Goal: Task Accomplishment & Management: Complete application form

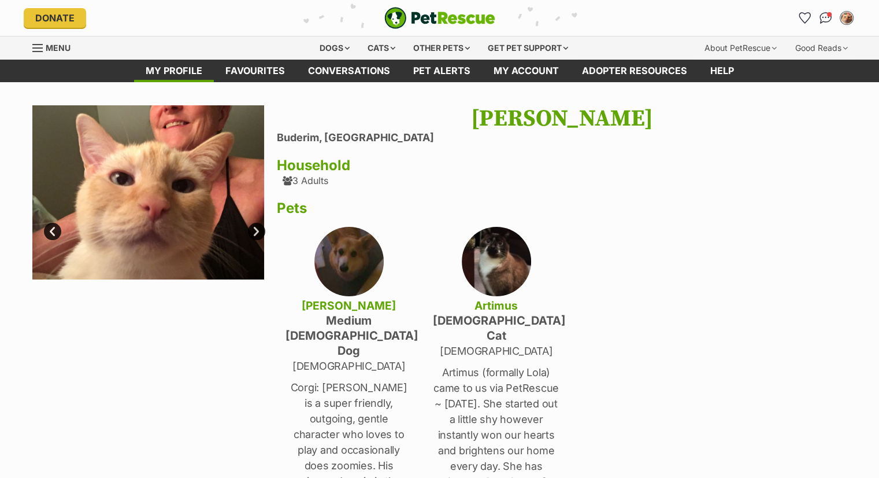
click at [498, 260] on img at bounding box center [496, 261] width 69 height 69
click at [254, 226] on link "Next" at bounding box center [256, 231] width 17 height 17
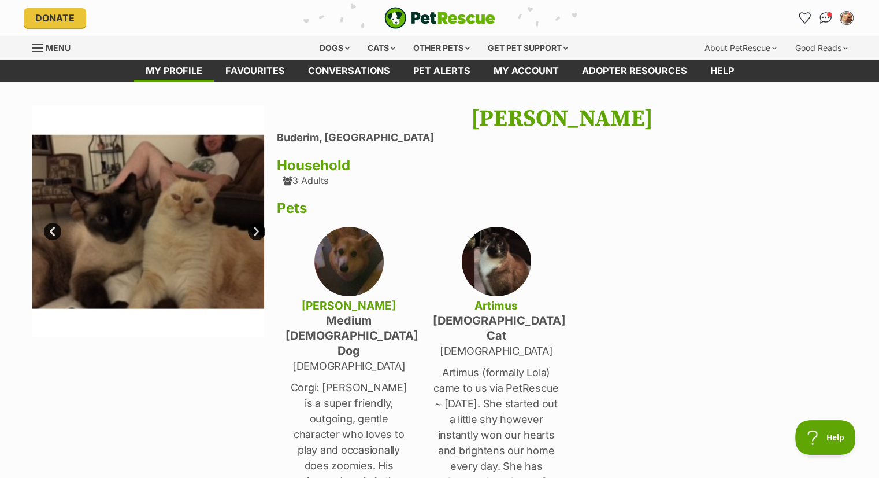
click at [149, 249] on img at bounding box center [148, 221] width 232 height 232
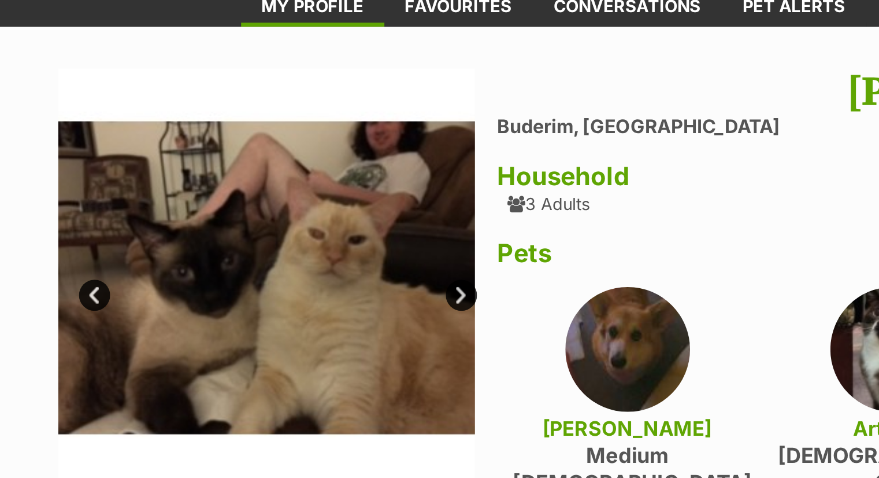
click at [57, 231] on link "Prev" at bounding box center [52, 231] width 17 height 17
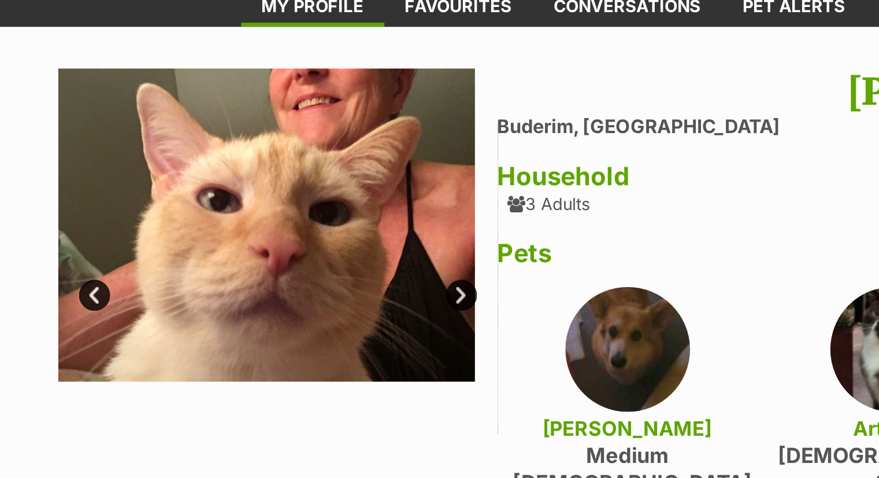
click at [253, 232] on link "Next" at bounding box center [256, 231] width 17 height 17
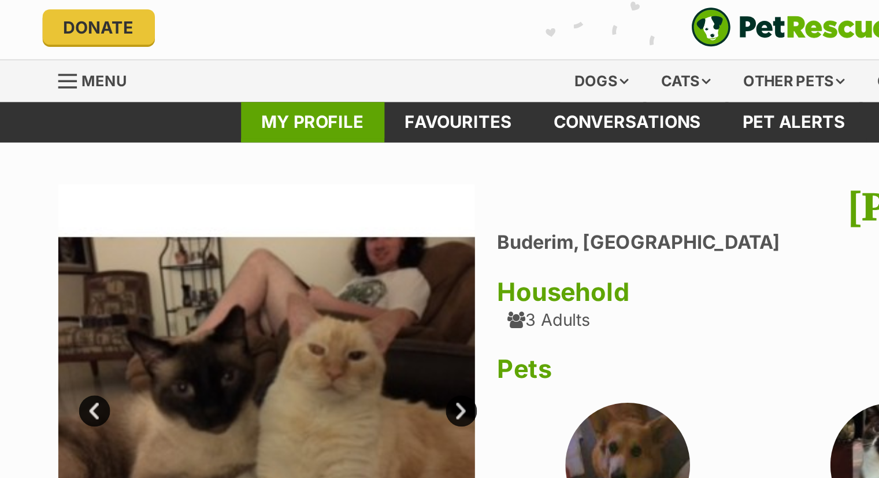
click at [176, 66] on link "My profile" at bounding box center [174, 71] width 80 height 23
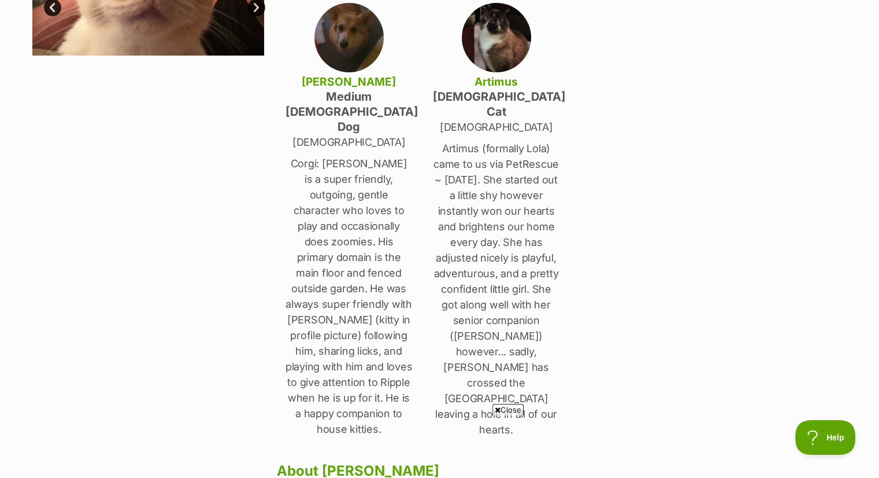
scroll to position [231, 0]
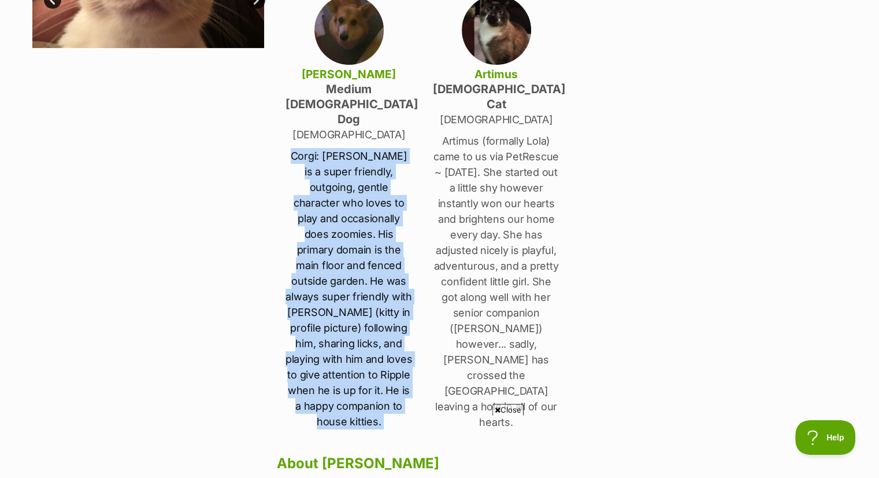
drag, startPoint x: 299, startPoint y: 125, endPoint x: 413, endPoint y: 336, distance: 240.3
click at [413, 336] on div "[PERSON_NAME] [GEOGRAPHIC_DATA], [GEOGRAPHIC_DATA] Household 3 Adults Pets [PER…" at bounding box center [562, 326] width 571 height 905
copy div "Corgi: [PERSON_NAME] is a super friendly, outgoing, gentle character who loves …"
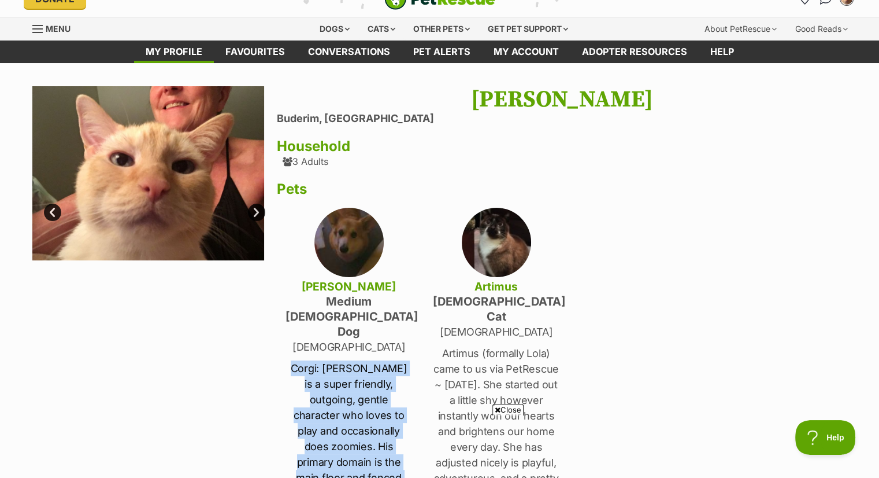
scroll to position [0, 0]
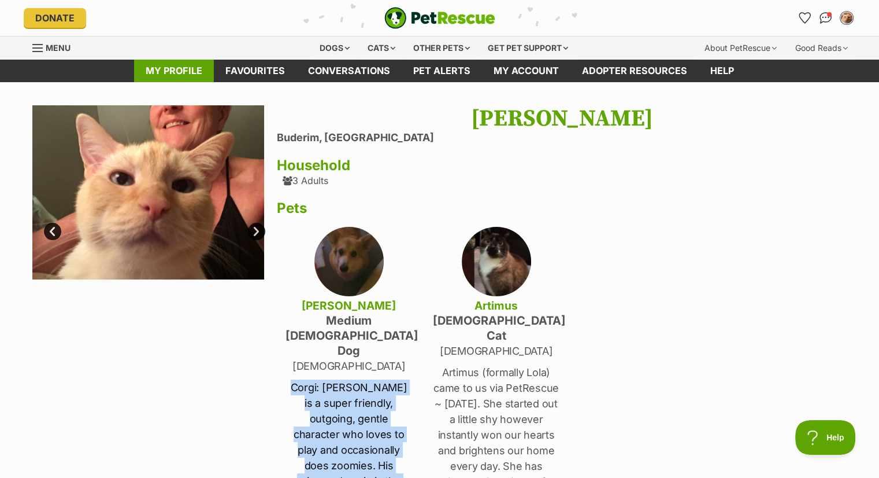
click at [180, 69] on link "My profile" at bounding box center [174, 71] width 80 height 23
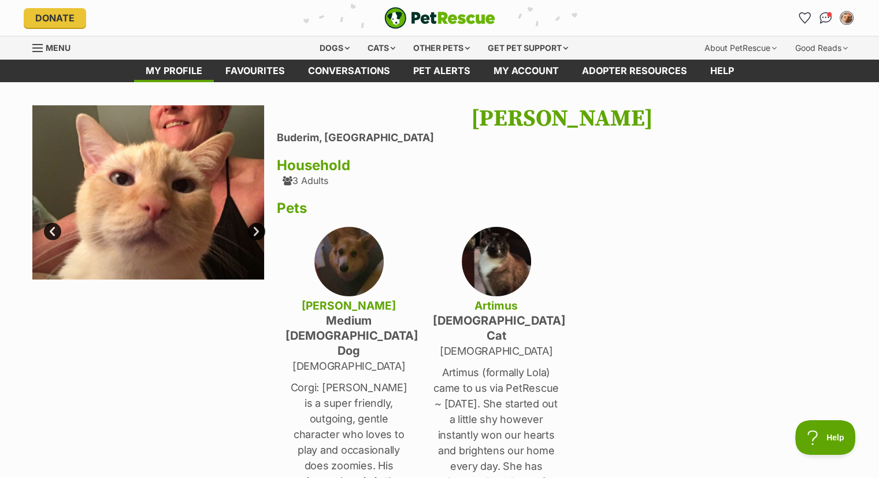
click at [35, 43] on div "Menu" at bounding box center [38, 47] width 12 height 9
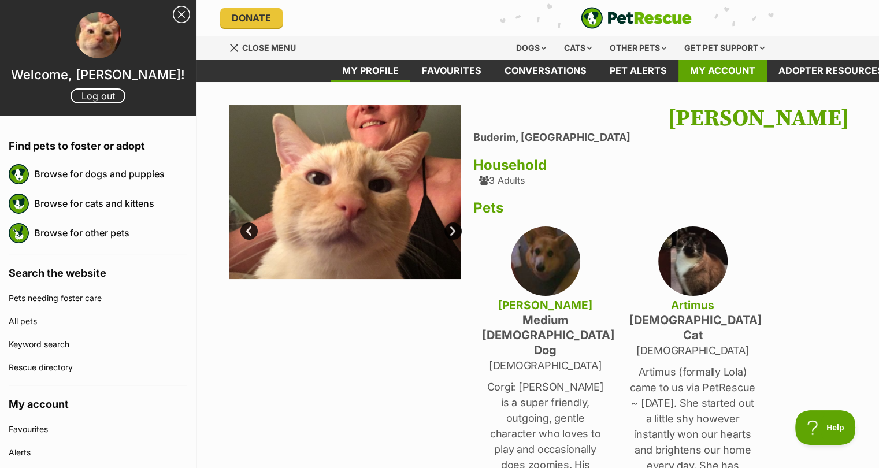
click at [719, 73] on link "My account" at bounding box center [723, 71] width 88 height 23
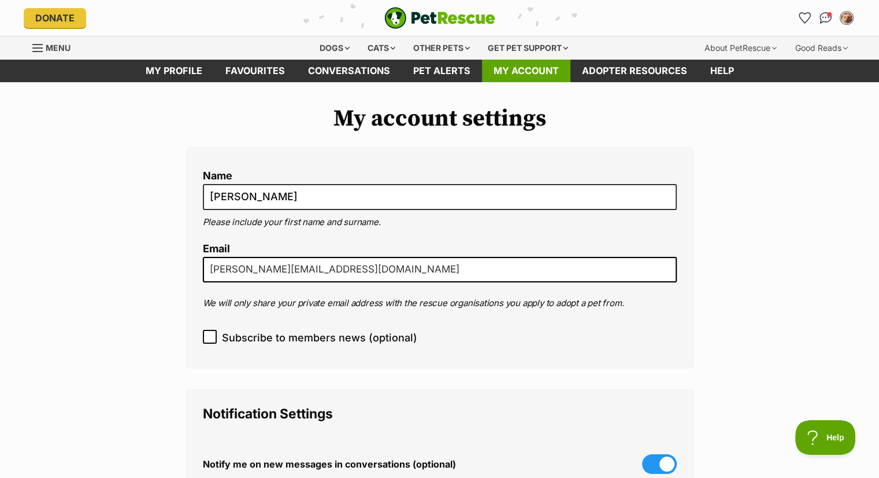
click at [512, 73] on link "My account" at bounding box center [526, 71] width 88 height 23
click at [173, 69] on link "My profile" at bounding box center [174, 71] width 80 height 23
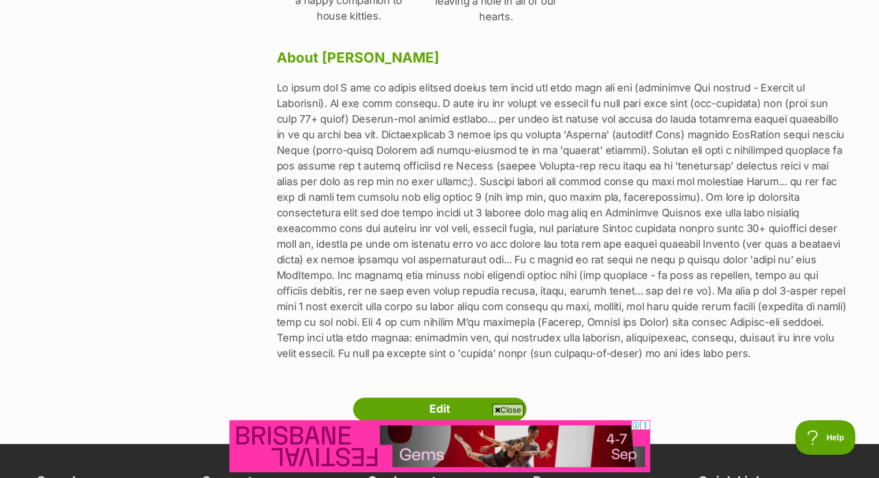
scroll to position [636, 0]
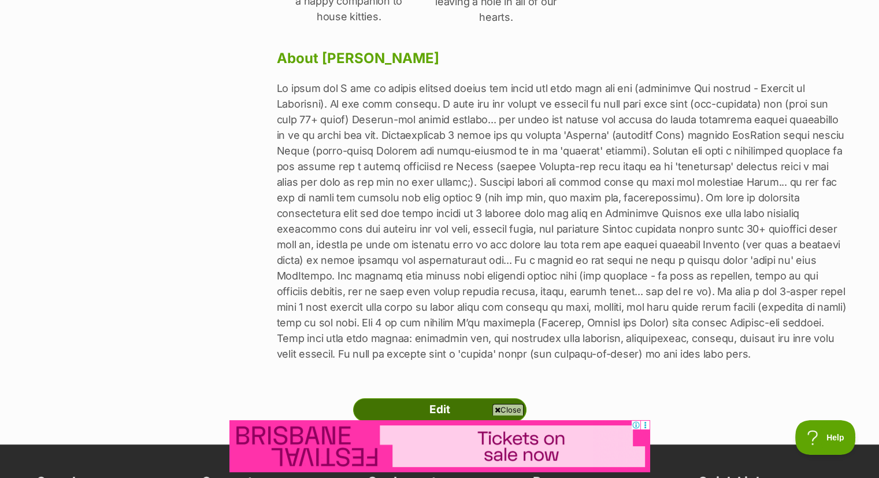
click at [455, 398] on link "Edit" at bounding box center [439, 409] width 173 height 23
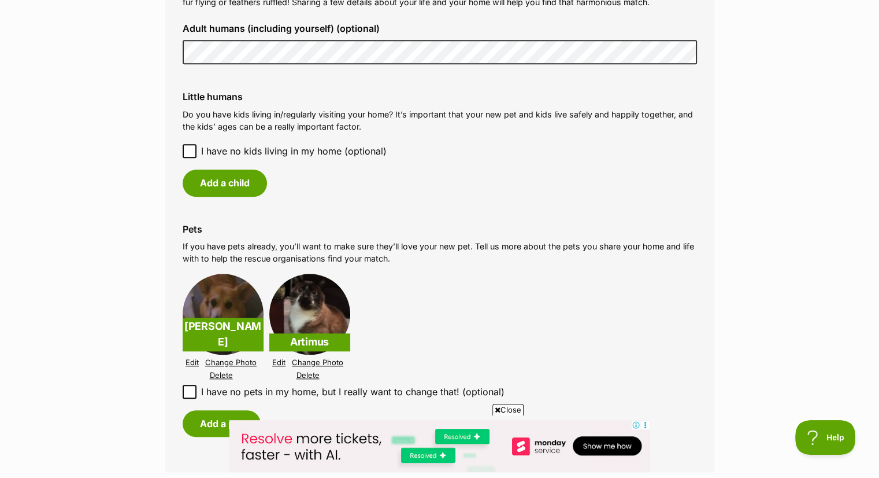
scroll to position [1272, 0]
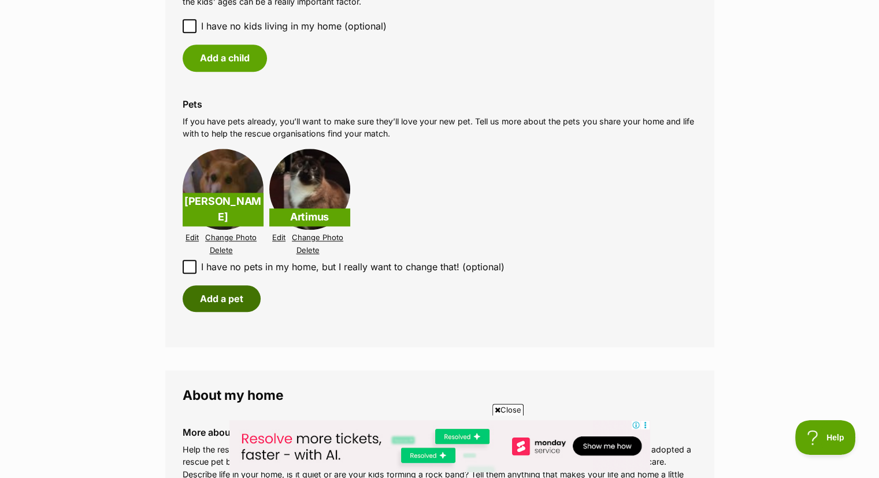
click at [220, 295] on button "Add a pet" at bounding box center [222, 298] width 78 height 27
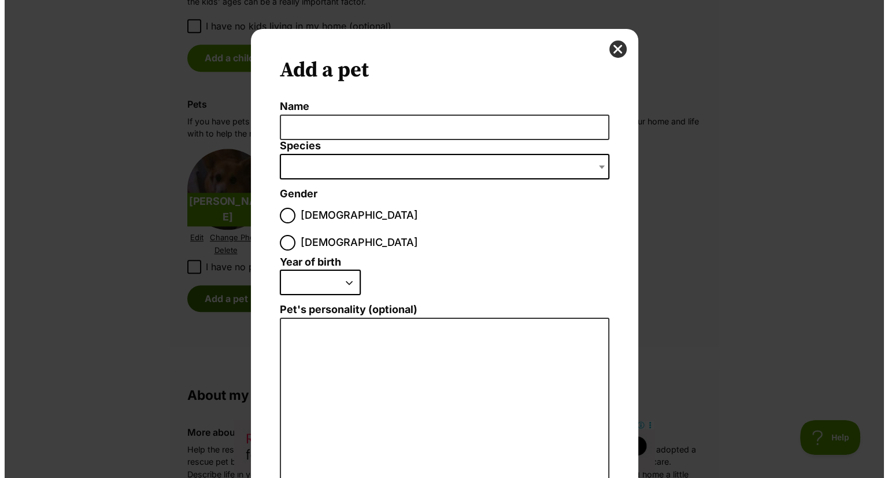
scroll to position [0, 0]
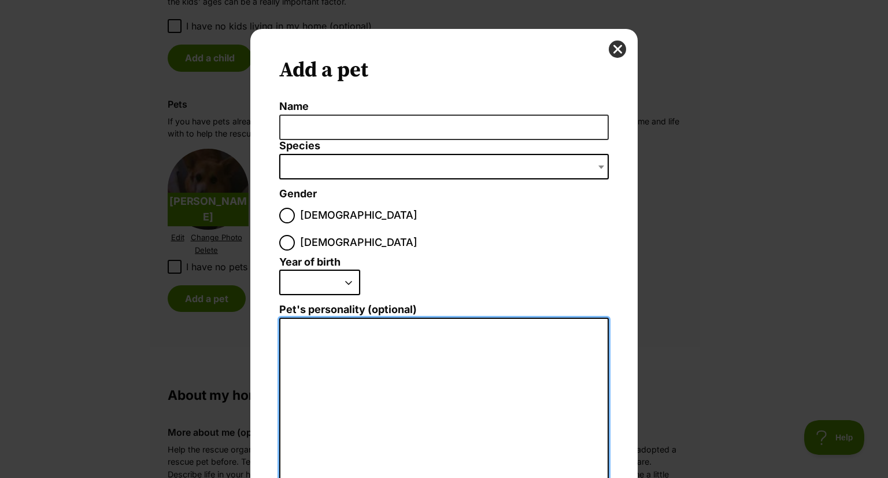
click at [298, 317] on textarea "Pet's personality (optional)" at bounding box center [444, 443] width 330 height 253
paste textarea "Corgi: [PERSON_NAME] is a super friendly, outgoing, gentle character who loves …"
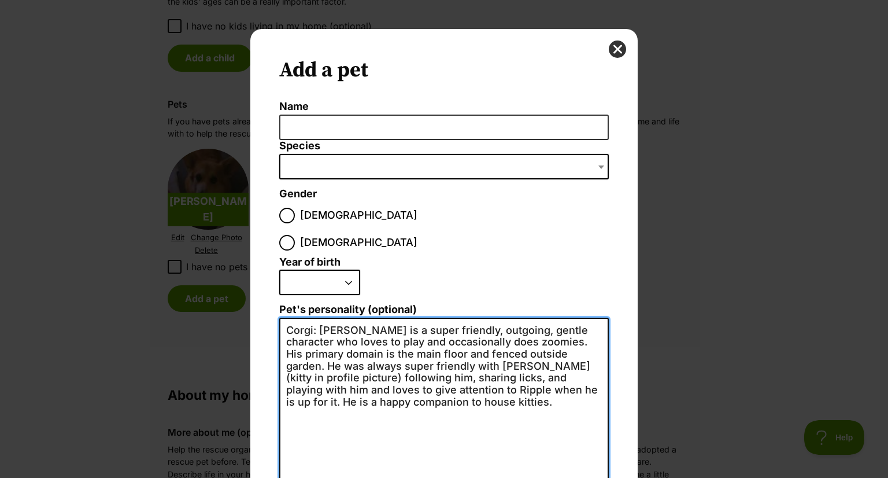
drag, startPoint x: 332, startPoint y: 302, endPoint x: 319, endPoint y: 301, distance: 13.9
click at [319, 317] on textarea "Corgi: [PERSON_NAME] is a super friendly, outgoing, gentle character who loves …" at bounding box center [444, 443] width 330 height 253
drag, startPoint x: 490, startPoint y: 301, endPoint x: 517, endPoint y: 301, distance: 27.2
click at [517, 317] on textarea "Corgi: Toby is a super friendly, outgoing, gentle character who loves to play a…" at bounding box center [444, 443] width 330 height 253
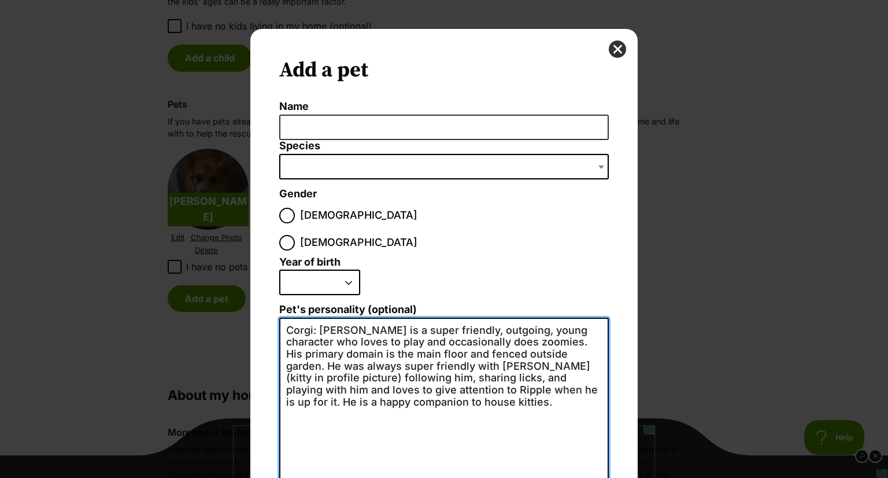
drag, startPoint x: 368, startPoint y: 315, endPoint x: 435, endPoint y: 315, distance: 67.6
click at [435, 317] on textarea "Corgi: Toby is a super friendly, outgoing, young character who loves to play an…" at bounding box center [444, 443] width 330 height 253
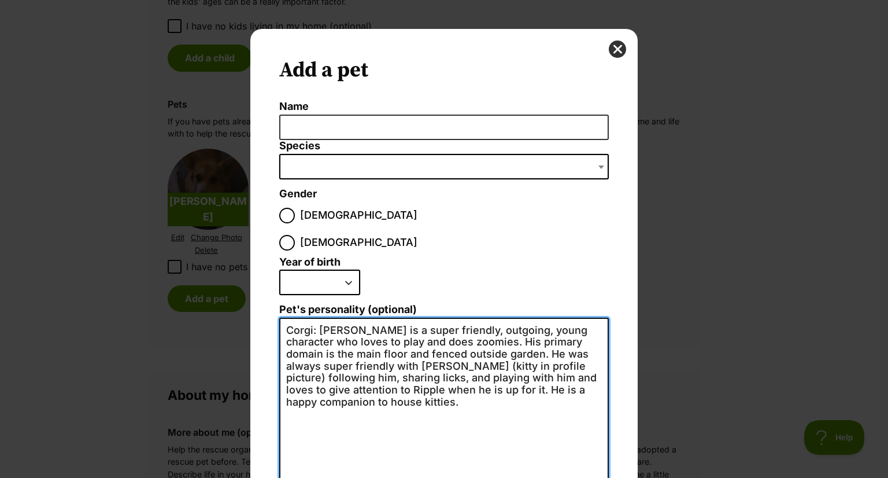
drag, startPoint x: 361, startPoint y: 303, endPoint x: 389, endPoint y: 301, distance: 27.8
click at [389, 317] on textarea "Corgi: Toby is a super friendly, outgoing, young character who loves to play an…" at bounding box center [444, 443] width 330 height 253
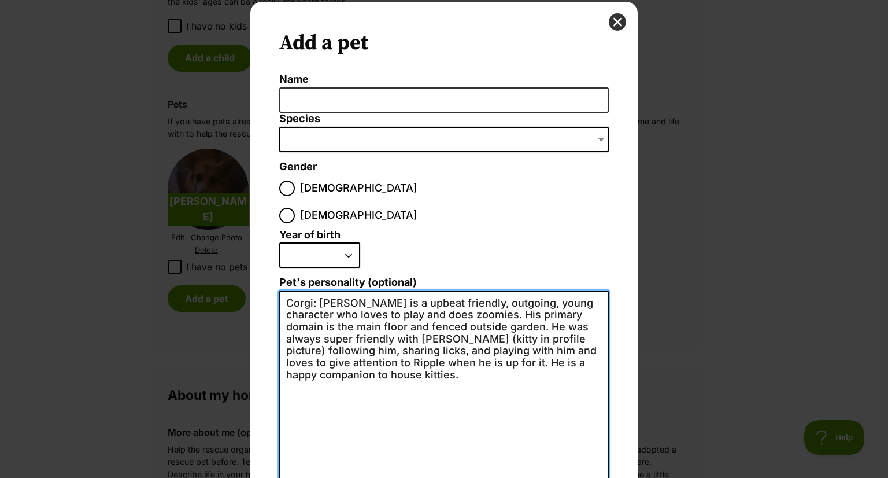
click at [492, 290] on textarea "Corgi: Toby is a upbeat friendly, outgoing, young character who loves to play a…" at bounding box center [444, 416] width 330 height 253
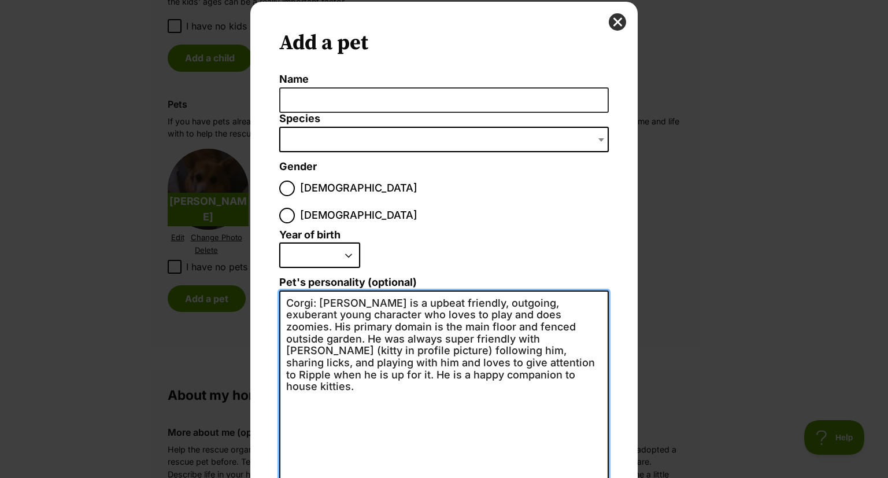
click at [423, 290] on textarea "Corgi: Toby is a upbeat friendly, outgoing, exuberant young character who loves…" at bounding box center [444, 416] width 330 height 253
click at [444, 290] on textarea "Corgi: Toby is a upbeat friendly, outgoing, exuberant young character who loves…" at bounding box center [444, 416] width 330 height 253
drag, startPoint x: 548, startPoint y: 286, endPoint x: 554, endPoint y: 285, distance: 6.4
click at [554, 290] on textarea "Corgi: Toby is a upbeat friendly, outgoing, exuberant young character who loves…" at bounding box center [444, 416] width 330 height 253
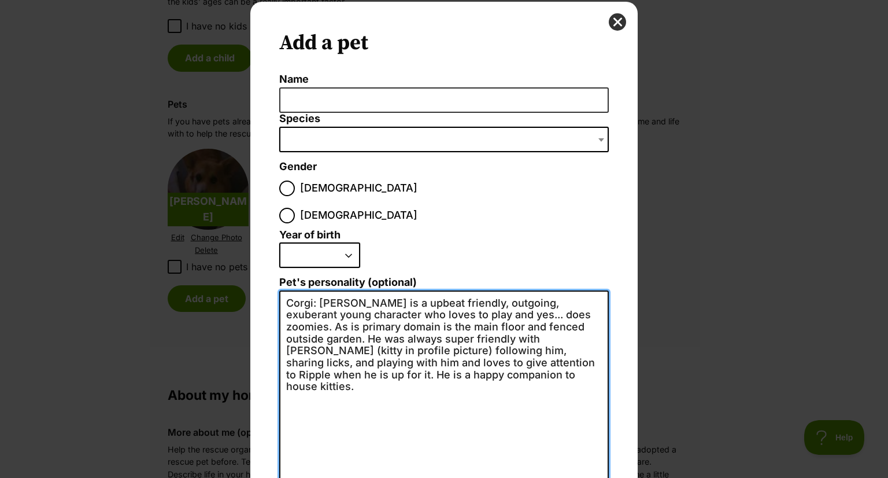
drag, startPoint x: 561, startPoint y: 286, endPoint x: 549, endPoint y: 287, distance: 12.8
click at [549, 290] on textarea "Corgi: Toby is a upbeat friendly, outgoing, exuberant young character who loves…" at bounding box center [444, 416] width 330 height 253
click at [328, 298] on textarea "Corgi: Toby is a upbeat friendly, outgoing, exuberant young character who loves…" at bounding box center [444, 416] width 330 height 253
drag, startPoint x: 336, startPoint y: 298, endPoint x: 417, endPoint y: 304, distance: 81.1
click at [425, 293] on textarea "Corgi: Toby is a upbeat friendly, outgoing, exuberant young character who loves…" at bounding box center [444, 416] width 330 height 253
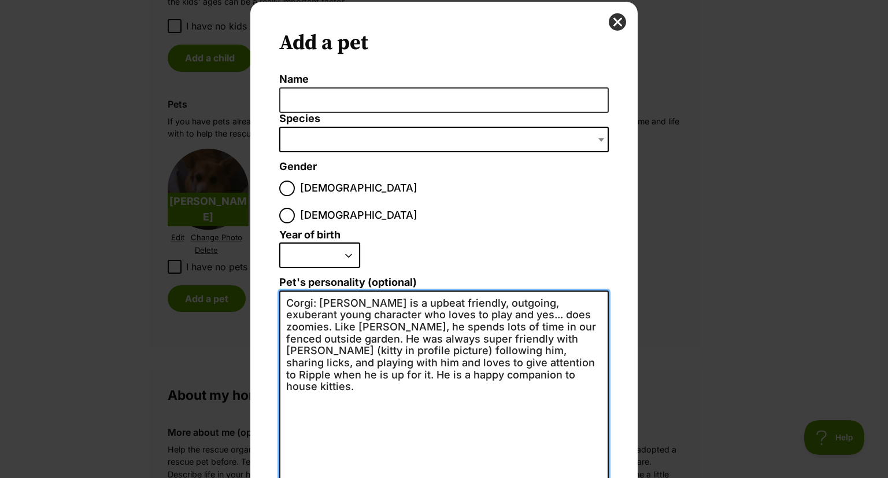
drag, startPoint x: 560, startPoint y: 299, endPoint x: 493, endPoint y: 335, distance: 76.0
click at [493, 335] on textarea "Corgi: Toby is a upbeat friendly, outgoing, exuberant young character who loves…" at bounding box center [444, 416] width 330 height 253
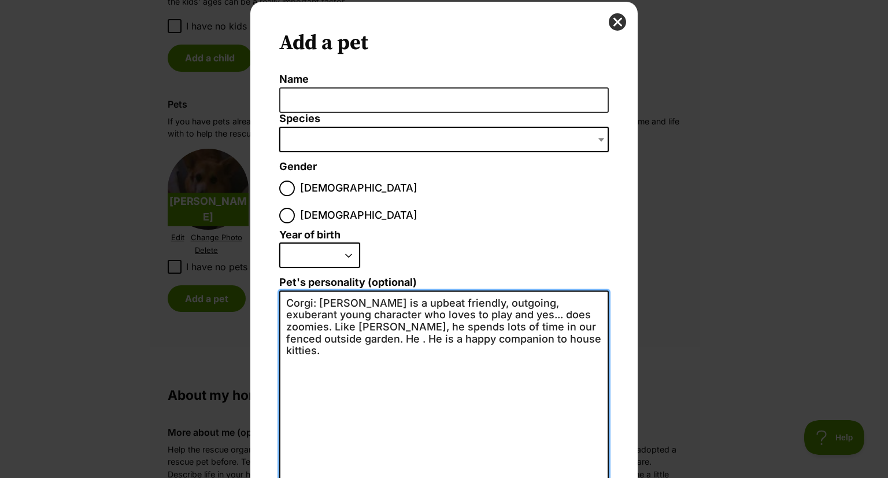
click at [556, 299] on textarea "Corgi: Toby is a upbeat friendly, outgoing, exuberant young character who loves…" at bounding box center [444, 416] width 330 height 253
click at [498, 290] on textarea "Corgi: Toby is a upbeat friendly, outgoing, exuberant young character who loves…" at bounding box center [444, 416] width 330 height 253
click at [539, 290] on textarea "Corgi: Toby is a upbeat friendly, outgoing, exuberant young character who loves…" at bounding box center [444, 416] width 330 height 253
click at [460, 290] on textarea "Corgi: Toby is a upbeat friendly, outgoing, exuberant young character who loves…" at bounding box center [444, 416] width 330 height 253
drag, startPoint x: 416, startPoint y: 298, endPoint x: 435, endPoint y: 297, distance: 19.1
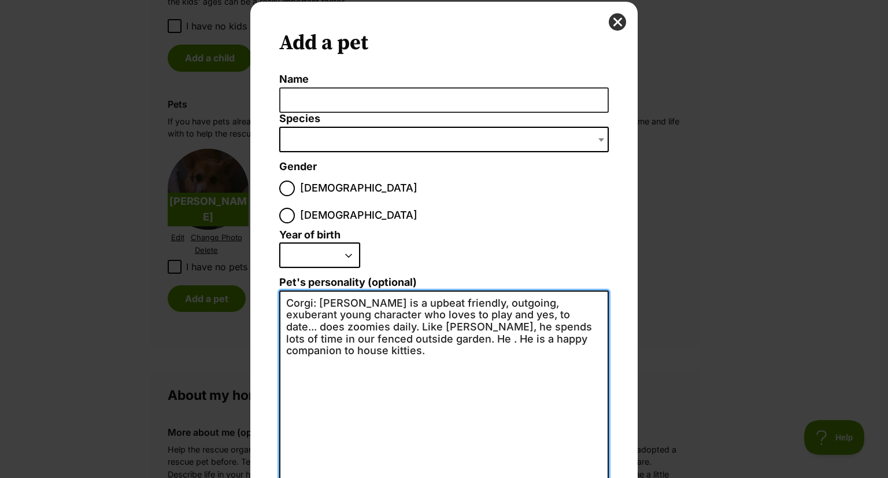
click at [435, 297] on textarea "Corgi: Toby is a upbeat friendly, outgoing, exuberant young character who loves…" at bounding box center [444, 416] width 330 height 253
click at [435, 299] on textarea "Corgi: Toby is a upbeat friendly, outgoing, exuberant young character who loves…" at bounding box center [444, 416] width 330 height 253
drag, startPoint x: 475, startPoint y: 299, endPoint x: 481, endPoint y: 297, distance: 6.0
click at [481, 297] on textarea "Corgi: Toby is a upbeat friendly, outgoing, exuberant young character who loves…" at bounding box center [444, 416] width 330 height 253
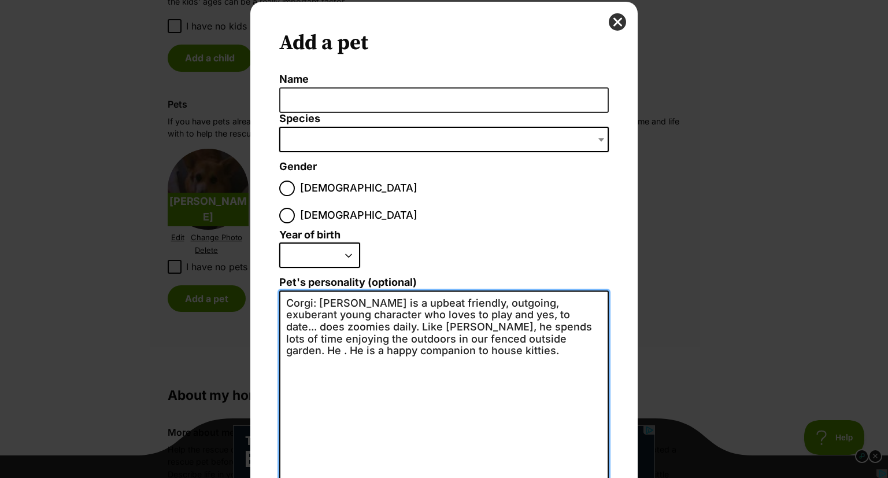
drag, startPoint x: 435, startPoint y: 310, endPoint x: 344, endPoint y: 324, distance: 91.8
click at [344, 324] on textarea "Corgi: Toby is a upbeat friendly, outgoing, exuberant young character who loves…" at bounding box center [444, 416] width 330 height 253
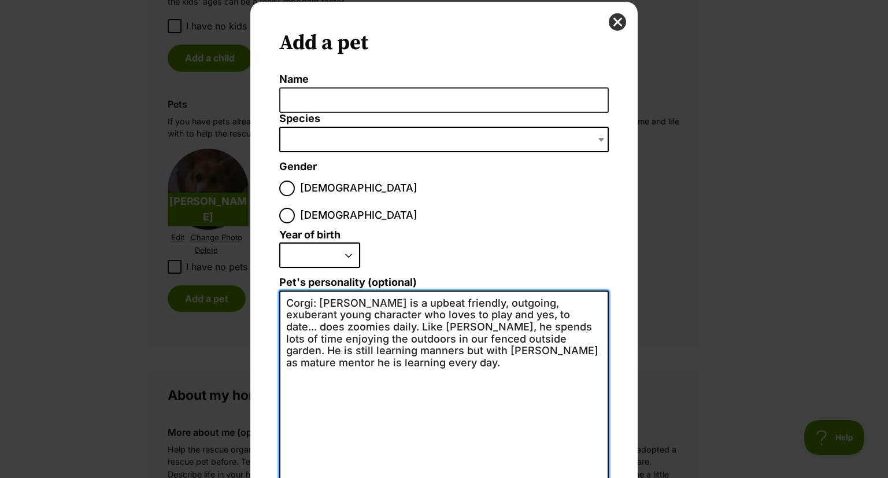
click at [525, 326] on textarea "Corgi: Toby is a upbeat friendly, outgoing, exuberant young character who loves…" at bounding box center [444, 416] width 330 height 253
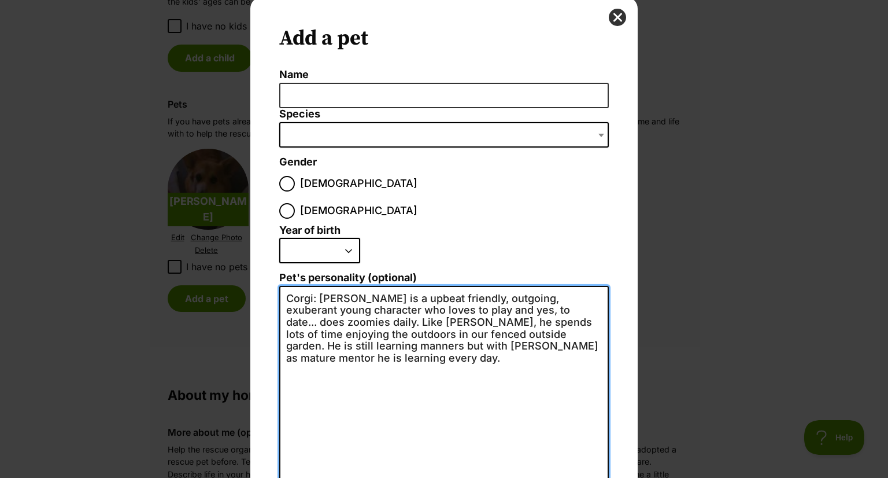
type textarea "Corgi: Toby is a upbeat friendly, outgoing, exuberant young character who loves…"
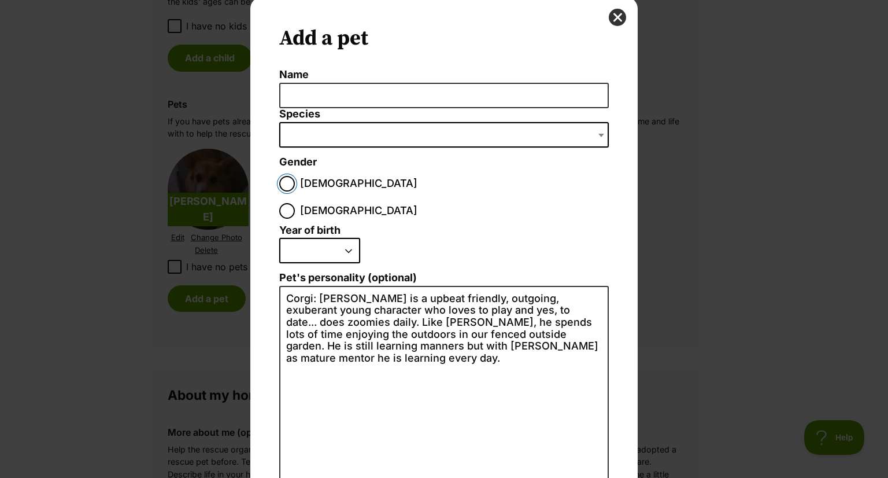
click at [283, 180] on input "Male" at bounding box center [287, 184] width 16 height 16
radio input "true"
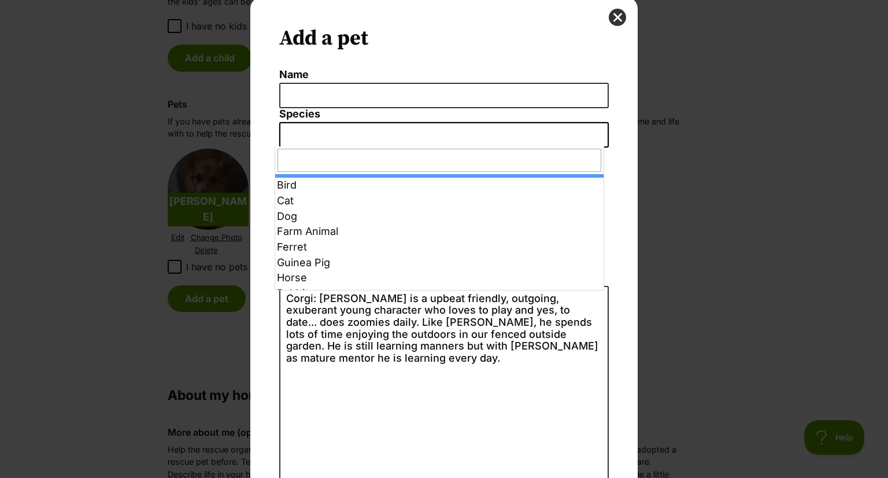
click at [321, 133] on span "Dialog Window - Close (Press escape to close)" at bounding box center [444, 134] width 330 height 25
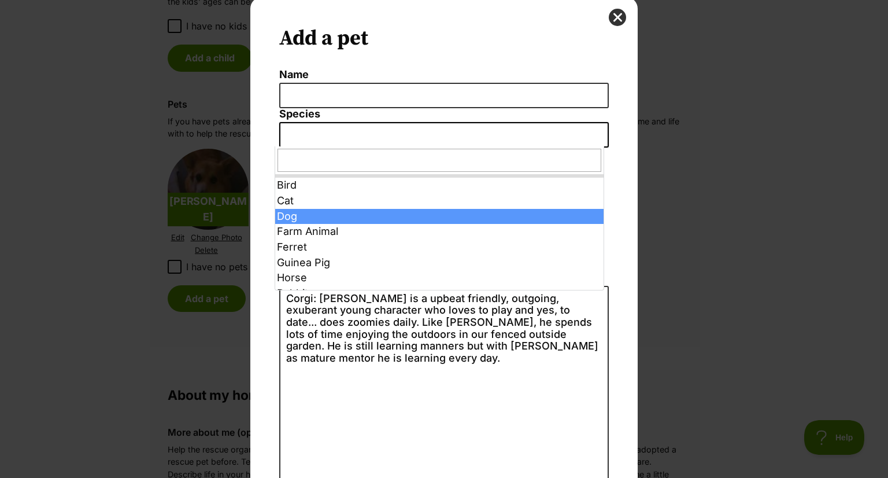
select select "1"
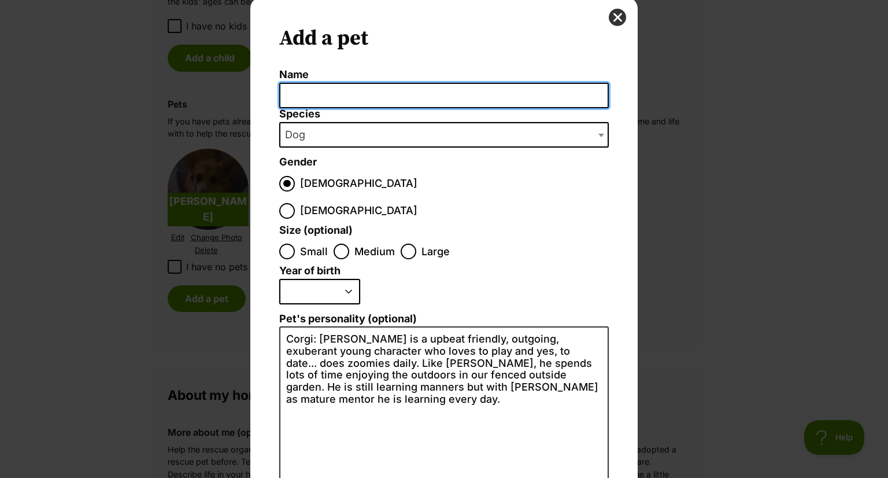
click at [305, 93] on input "Name" at bounding box center [444, 96] width 330 height 26
type input "[PERSON_NAME]"
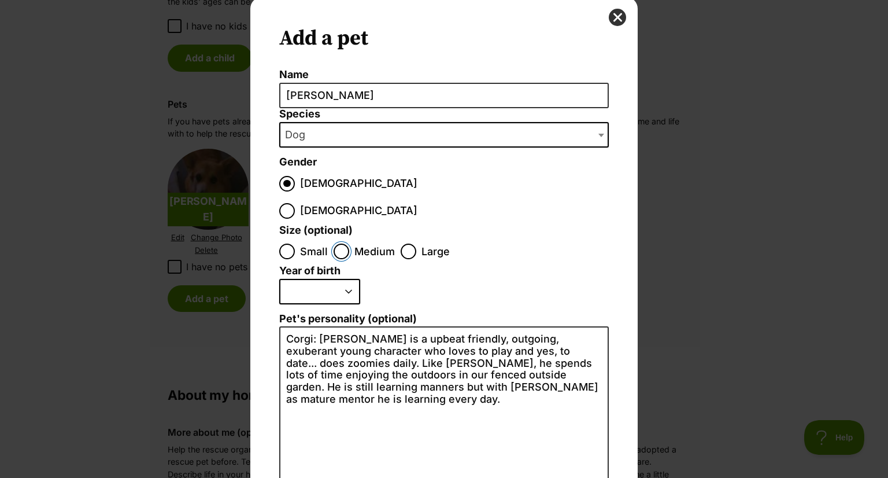
click at [336, 243] on input "Medium" at bounding box center [342, 251] width 16 height 16
radio input "true"
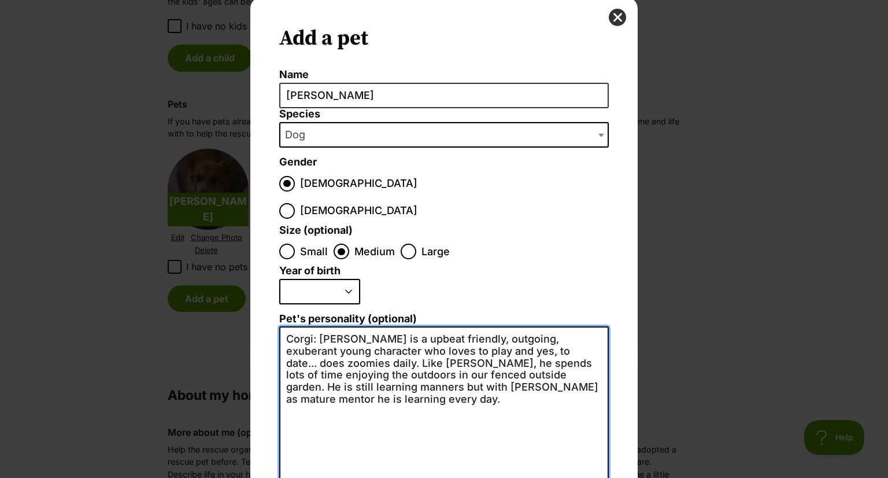
click at [311, 333] on textarea "Corgi: Toby is a upbeat friendly, outgoing, exuberant young character who loves…" at bounding box center [444, 452] width 330 height 253
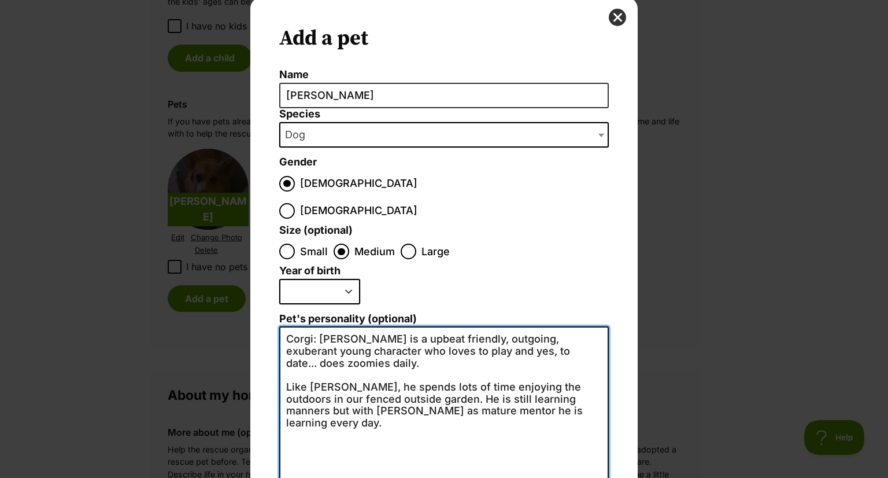
click at [395, 371] on textarea "Corgi: Toby is a upbeat friendly, outgoing, exuberant young character who loves…" at bounding box center [444, 452] width 330 height 253
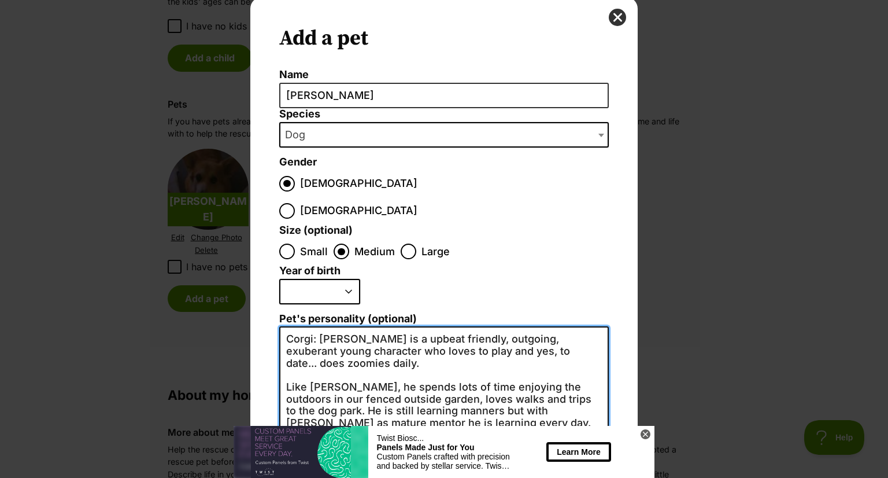
click at [336, 395] on textarea "Corgi: Toby is a upbeat friendly, outgoing, exuberant young character who loves…" at bounding box center [444, 452] width 330 height 253
click at [282, 358] on textarea "Corgi: Toby is a upbeat friendly, outgoing, exuberant young character who loves…" at bounding box center [444, 452] width 330 height 253
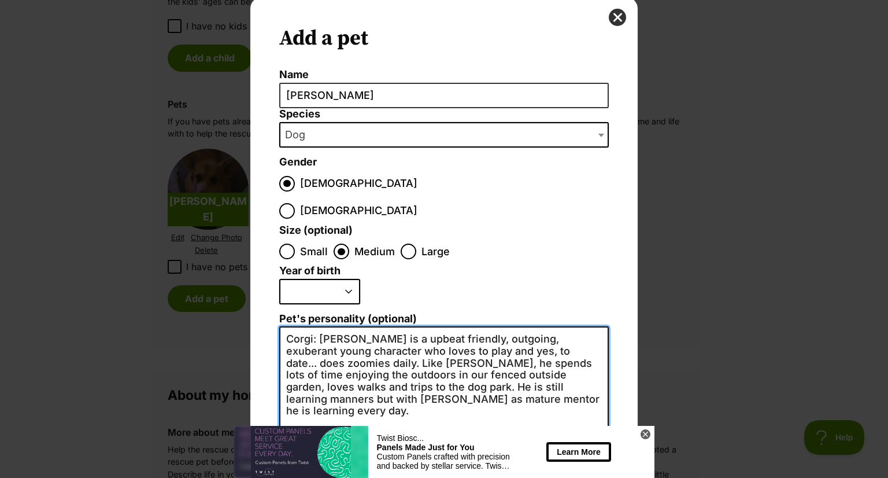
click at [477, 347] on textarea "Corgi: Toby is a upbeat friendly, outgoing, exuberant young character who loves…" at bounding box center [444, 452] width 330 height 253
click at [414, 349] on textarea "Corgi: Toby is a upbeat friendly, outgoing, exuberant young character who loves…" at bounding box center [444, 452] width 330 height 253
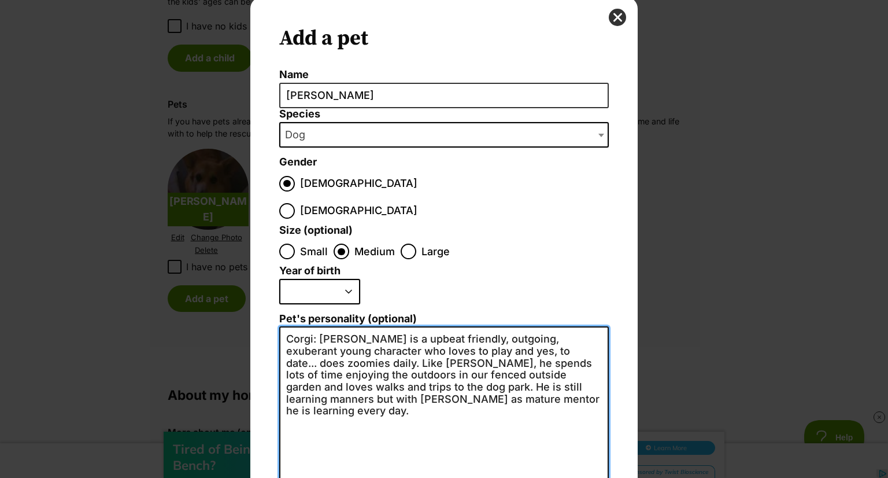
click at [496, 349] on textarea "Corgi: Toby is a upbeat friendly, outgoing, exuberant young character who loves…" at bounding box center [444, 452] width 330 height 253
click at [338, 359] on textarea "Corgi: Toby is a upbeat friendly, outgoing, exuberant young character who loves…" at bounding box center [444, 452] width 330 height 253
click at [388, 408] on textarea "Corgi: Toby is a upbeat friendly, outgoing, exuberant young character who loves…" at bounding box center [444, 452] width 330 height 253
click at [596, 358] on textarea "Corgi: Toby is a upbeat friendly, outgoing, exuberant young character who loves…" at bounding box center [444, 452] width 330 height 253
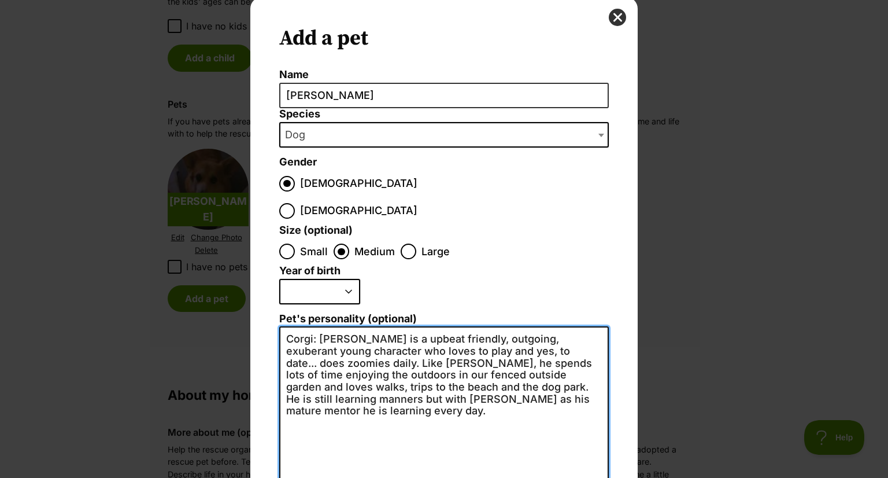
click at [375, 368] on textarea "Corgi: Toby is a upbeat friendly, outgoing, exuberant young character who loves…" at bounding box center [444, 452] width 330 height 253
click at [345, 326] on textarea "Corgi: Toby is a upbeat friendly, outgoing, exuberant young character who loves…" at bounding box center [444, 452] width 330 height 253
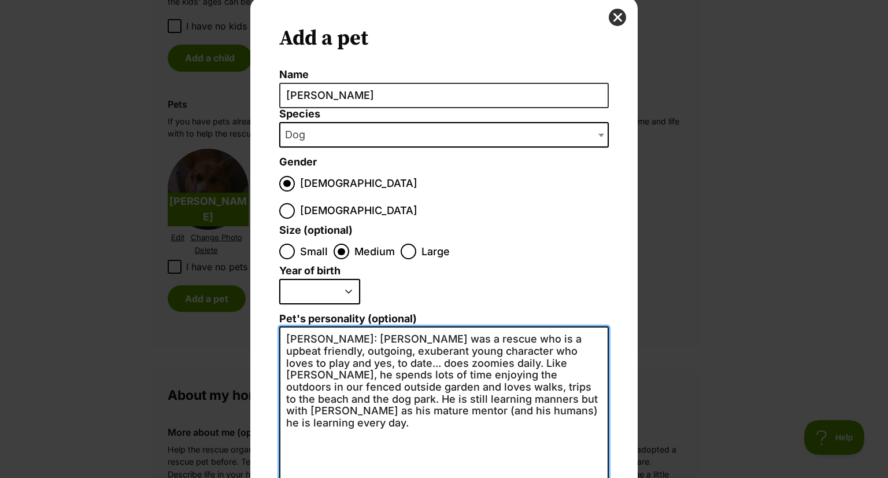
click at [451, 326] on textarea "Corgi: Toby was a rescue who is a upbeat friendly, outgoing, exuberant young ch…" at bounding box center [444, 452] width 330 height 253
click at [354, 336] on textarea "Corgi: Toby was a rescue who is an upbeat friendly, outgoing, exuberant young c…" at bounding box center [444, 452] width 330 height 253
type textarea "[PERSON_NAME]: [PERSON_NAME] was a rescue who is an upbeat friendly, outgoing, …"
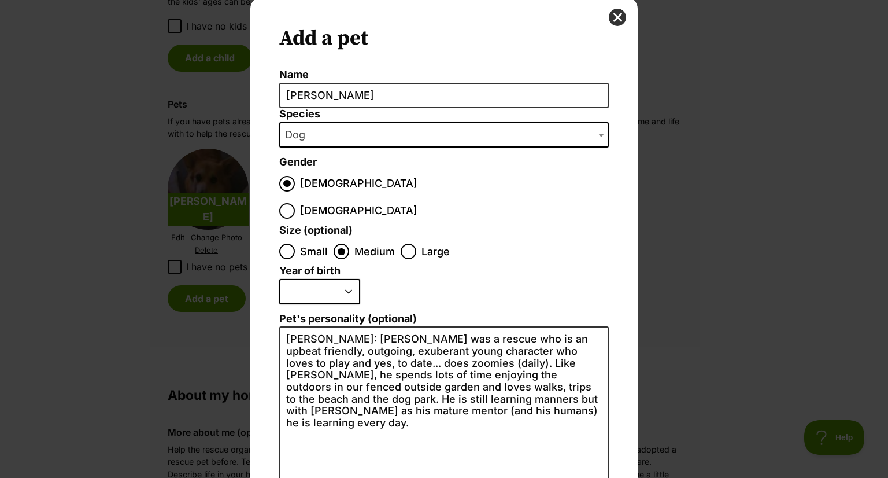
click at [346, 279] on select "2025 2024 2023 2022 2021 2020 2019 2018 2017 2016 2015 2014 2013 2012 2011 2010…" at bounding box center [319, 291] width 81 height 25
select select "2023"
click at [279, 279] on select "2025 2024 2023 2022 2021 2020 2019 2018 2017 2016 2015 2014 2013 2012 2011 2010…" at bounding box center [319, 291] width 81 height 25
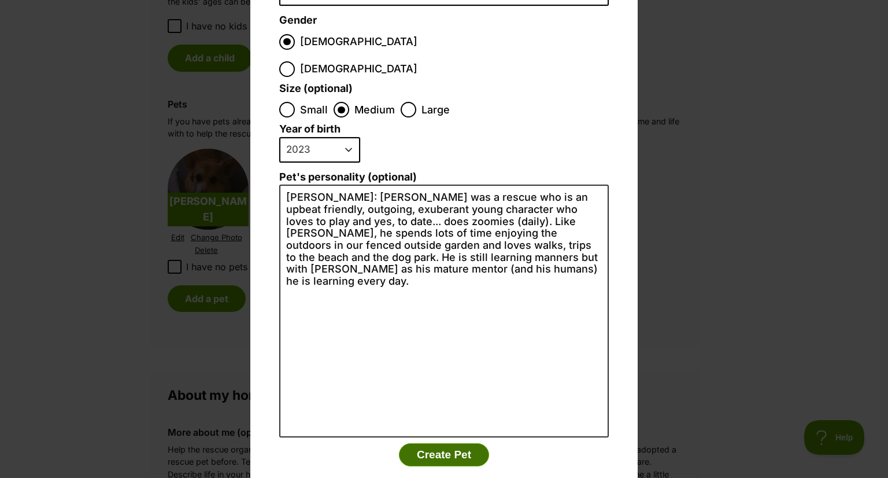
click at [418, 443] on button "Create Pet" at bounding box center [444, 454] width 90 height 23
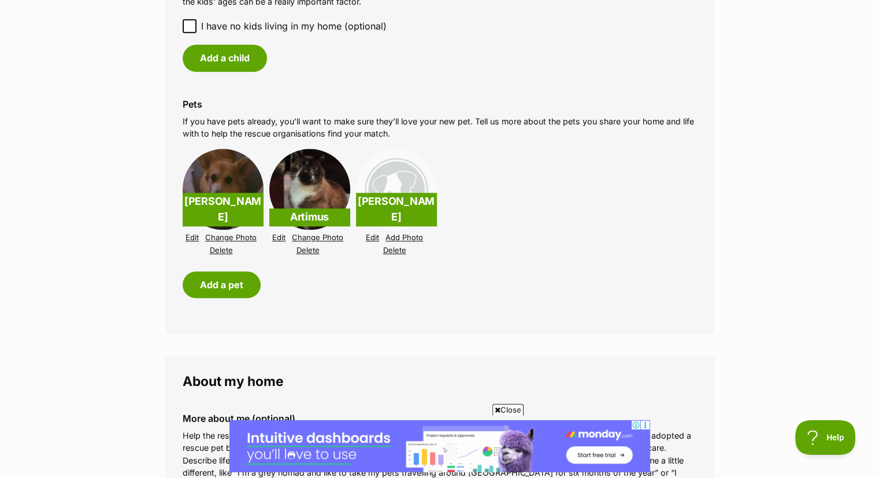
click at [399, 234] on link "Add Photo" at bounding box center [405, 237] width 38 height 9
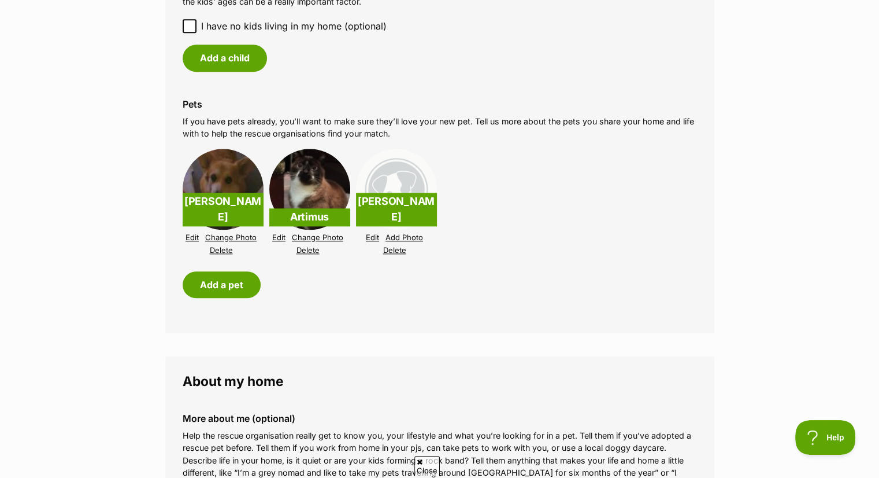
click at [400, 236] on link "Add Photo" at bounding box center [405, 237] width 38 height 9
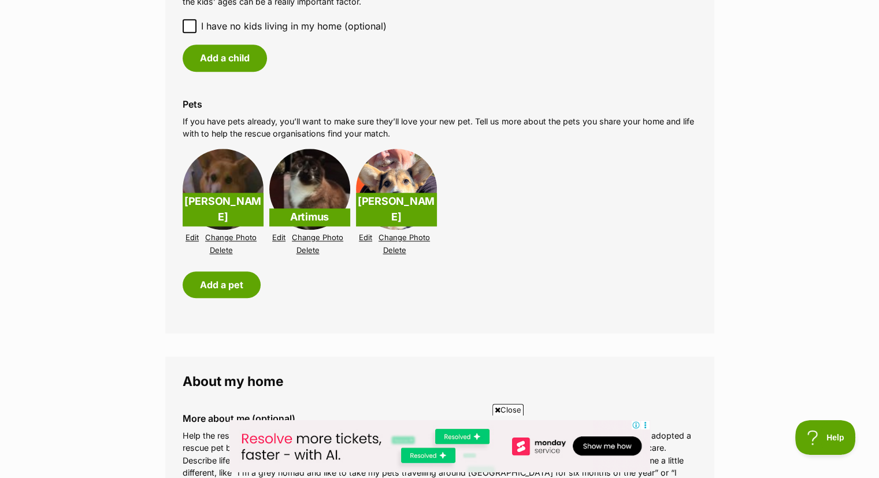
click at [619, 286] on div "Add a pet" at bounding box center [440, 284] width 515 height 27
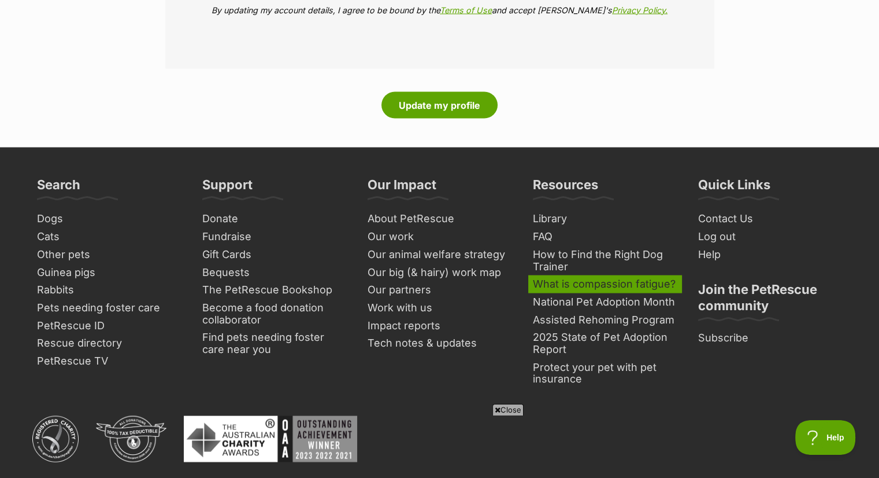
scroll to position [2197, 0]
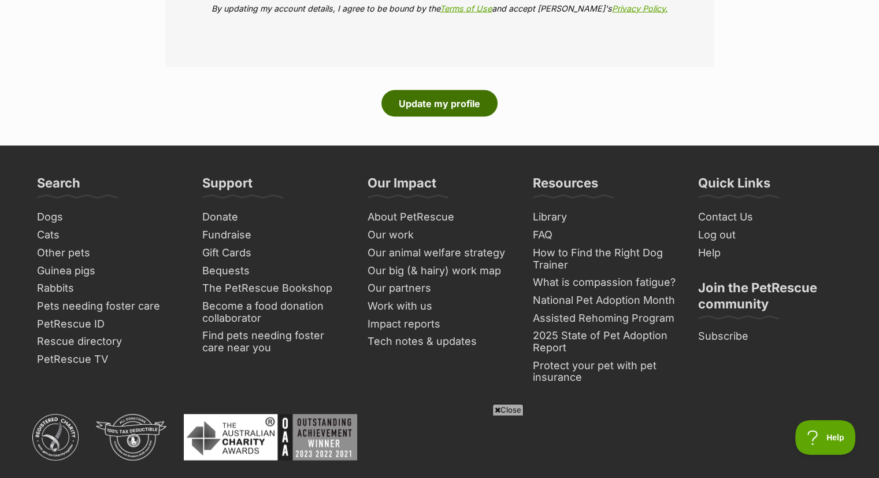
click at [439, 101] on button "Update my profile" at bounding box center [440, 103] width 116 height 27
